Goal: Answer question/provide support

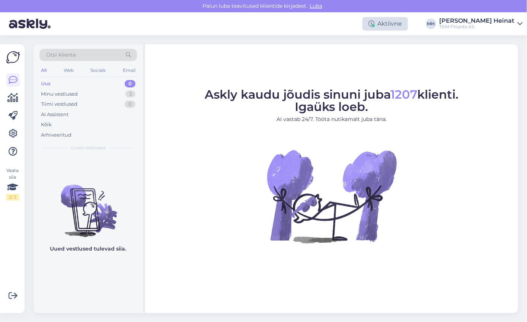
click at [408, 28] on div "Aktiivne" at bounding box center [385, 23] width 45 height 13
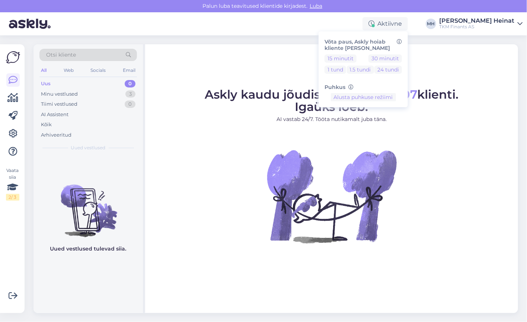
click at [489, 154] on figure "Askly kaudu jõudis sinuni juba 1207 klienti. Igaüks loeb. AI vastab 24/7. Tööta…" at bounding box center [332, 176] width 360 height 175
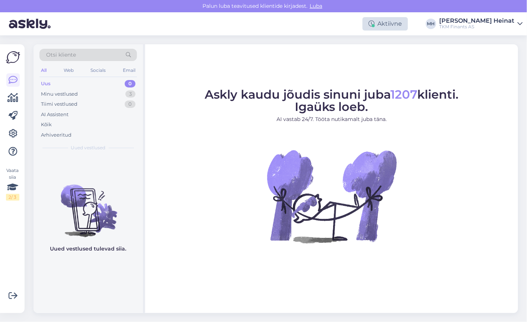
click at [375, 25] on div at bounding box center [373, 25] width 3 height 3
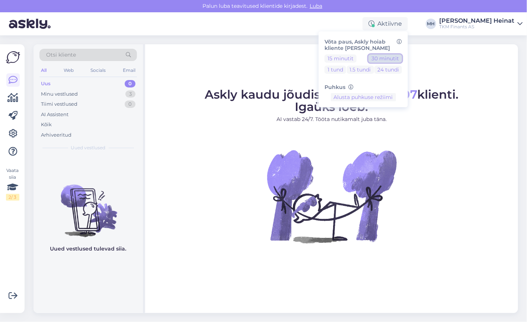
click at [402, 60] on button "30 minutit" at bounding box center [386, 58] width 34 height 8
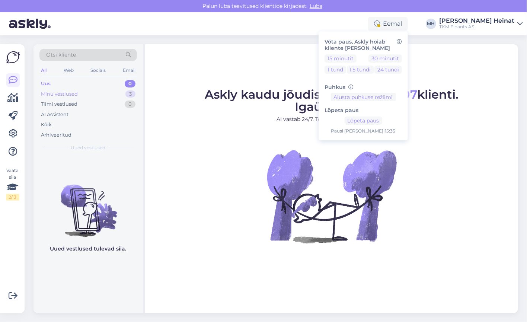
click at [52, 95] on div "Minu vestlused" at bounding box center [59, 94] width 37 height 7
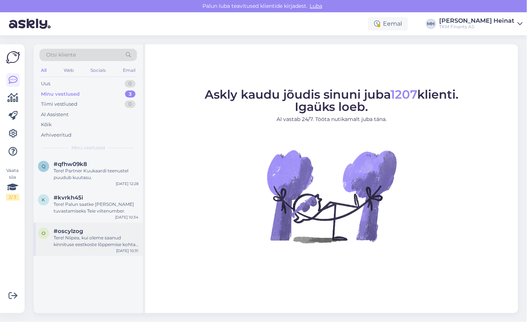
click at [81, 243] on div "Tere! Niipea, kui oleme saanud kinnituse eestkoste lõppemise kohta, saame jätka…" at bounding box center [96, 241] width 85 height 13
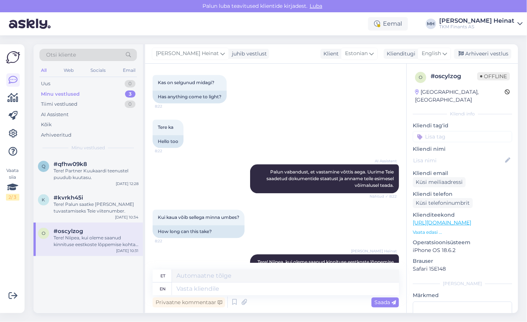
scroll to position [881, 0]
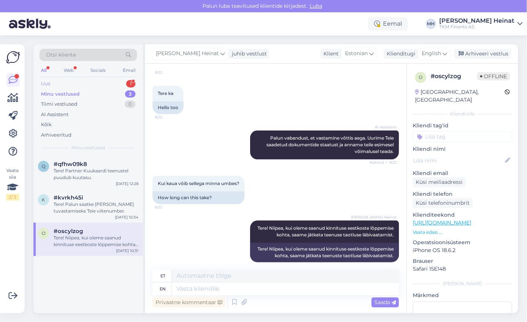
click at [61, 83] on div "Uus 1" at bounding box center [88, 84] width 98 height 10
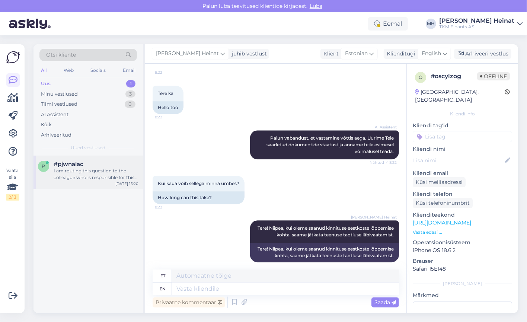
click at [96, 176] on div "I am routing this question to the colleague who is responsible for this topic. …" at bounding box center [96, 174] width 85 height 13
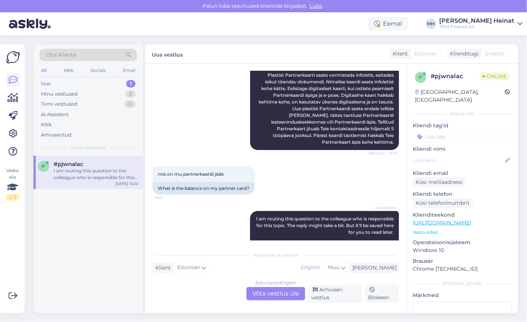
scroll to position [128, 0]
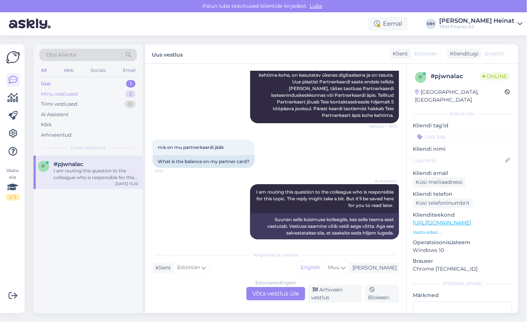
click at [63, 93] on div "Minu vestlused" at bounding box center [59, 94] width 37 height 7
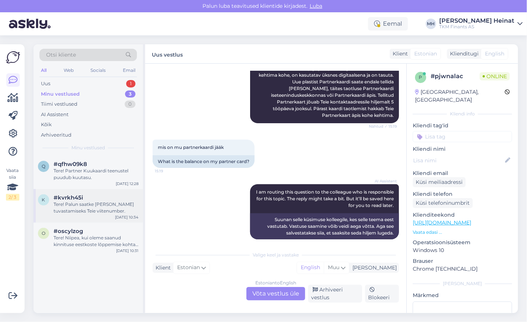
click at [83, 206] on div "Tere! Palun saatke [PERSON_NAME] tuvastamiseks Teie viitenumber." at bounding box center [96, 207] width 85 height 13
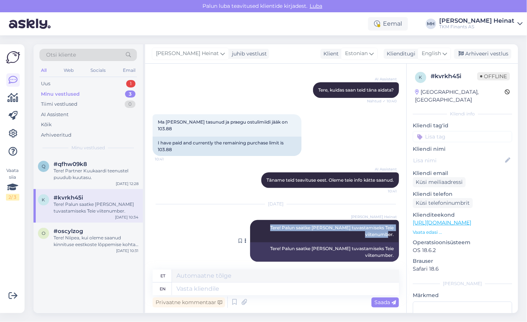
drag, startPoint x: 390, startPoint y: 228, endPoint x: 272, endPoint y: 219, distance: 118.5
click at [272, 220] on div "[PERSON_NAME] Heinat Tere! Palun saatke [PERSON_NAME] tuvastamiseks Teie viiten…" at bounding box center [324, 231] width 149 height 22
copy span "Tere! Palun saatke [PERSON_NAME] tuvastamiseks Teie viitenumber."
click at [72, 84] on div "Uus 1" at bounding box center [88, 84] width 98 height 10
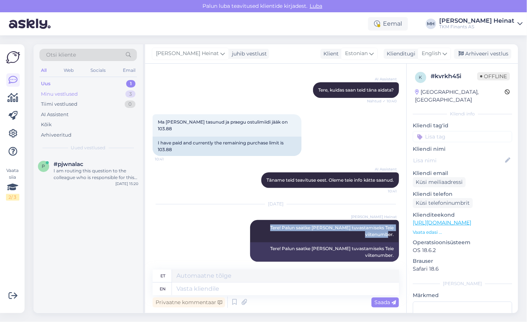
click at [69, 89] on div "Minu vestlused 3" at bounding box center [88, 94] width 98 height 10
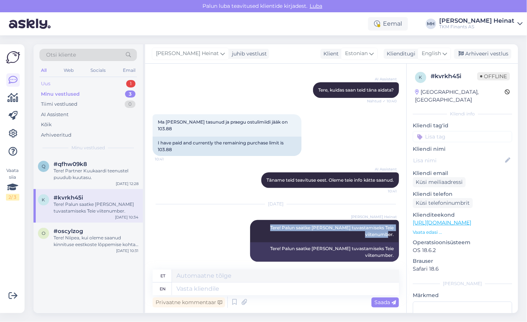
click at [60, 83] on div "Uus 1" at bounding box center [88, 84] width 98 height 10
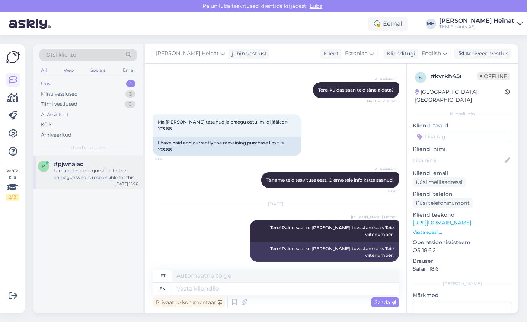
click at [84, 177] on div "I am routing this question to the colleague who is responsible for this topic. …" at bounding box center [96, 174] width 85 height 13
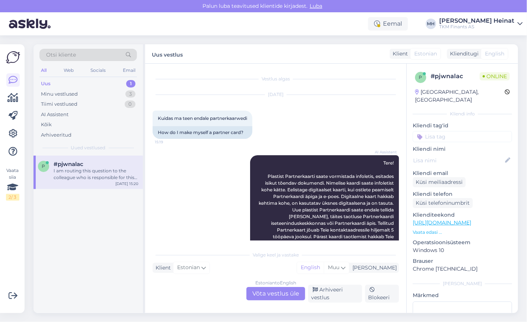
scroll to position [128, 0]
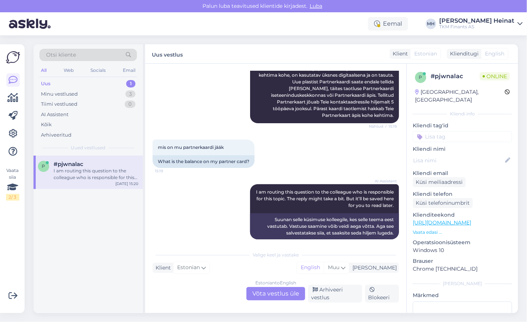
click at [275, 291] on div "Estonian to English Võta vestlus üle" at bounding box center [276, 293] width 59 height 13
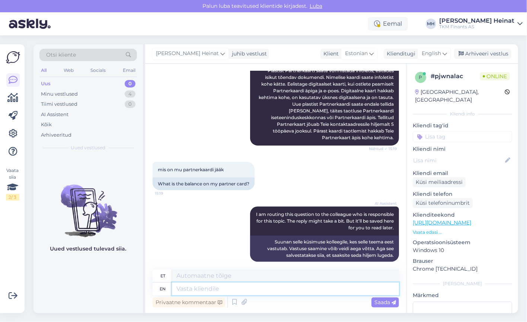
click at [232, 286] on textarea at bounding box center [285, 289] width 227 height 13
paste textarea "Tere! Palun saatke [PERSON_NAME] tuvastamiseks Teie viitenumber."
type textarea "Tere! Palun saatke [PERSON_NAME] tuvastamiseks Teie viitenumber."
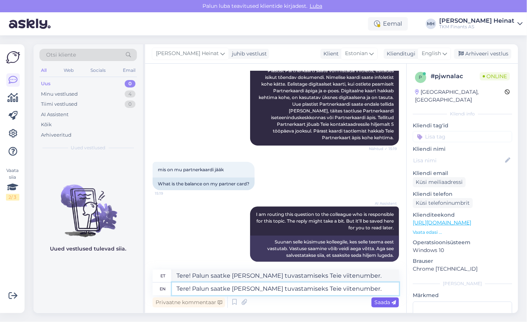
type textarea "Tere! Palun saatke [PERSON_NAME] tuvastamiseks Teie viitenumber."
click at [384, 302] on span "Saada" at bounding box center [386, 302] width 22 height 7
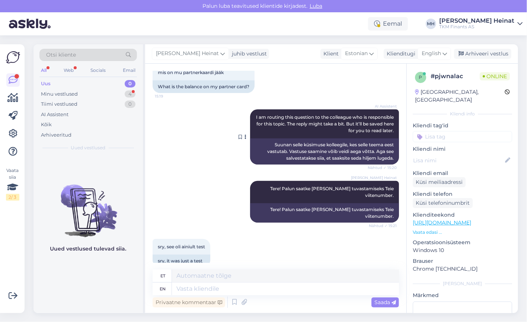
scroll to position [209, 0]
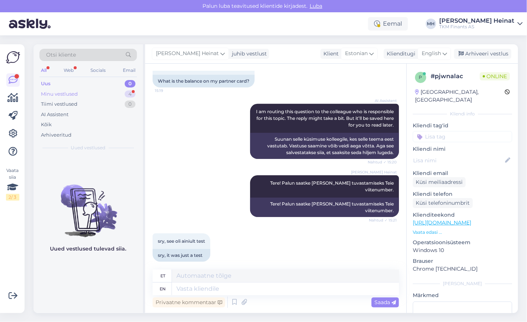
click at [63, 95] on div "Minu vestlused" at bounding box center [59, 94] width 37 height 7
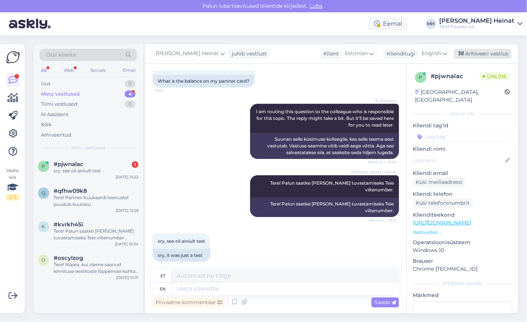
click at [492, 54] on div "Arhiveeri vestlus" at bounding box center [482, 54] width 57 height 10
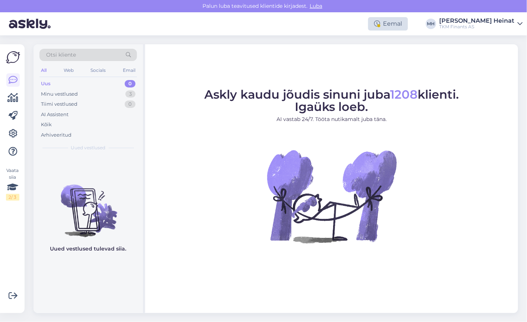
click at [408, 20] on div "Eemal" at bounding box center [388, 23] width 40 height 13
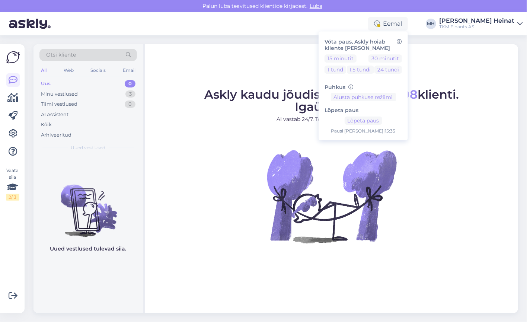
click at [470, 153] on figure "Askly kaudu jõudis sinuni juba 1208 klienti. Igaüks loeb. AI vastab 24/7. Tööta…" at bounding box center [332, 176] width 360 height 175
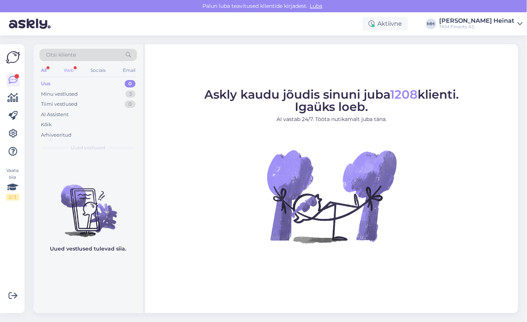
click at [68, 68] on div "Web" at bounding box center [68, 71] width 13 height 10
